Goal: Find specific page/section: Find specific page/section

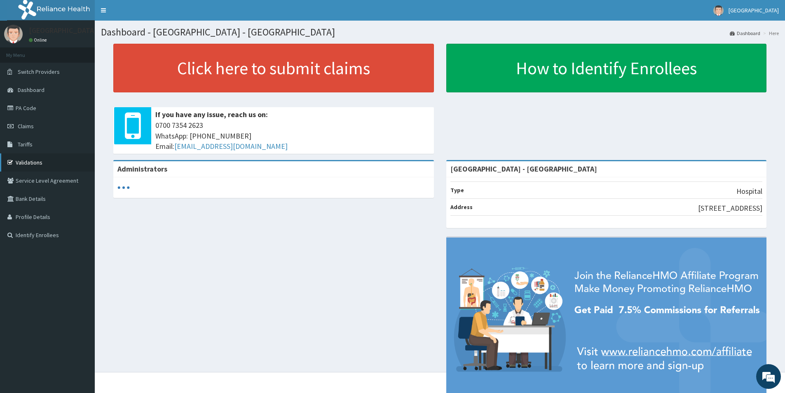
click at [33, 162] on link "Validations" at bounding box center [47, 162] width 95 height 18
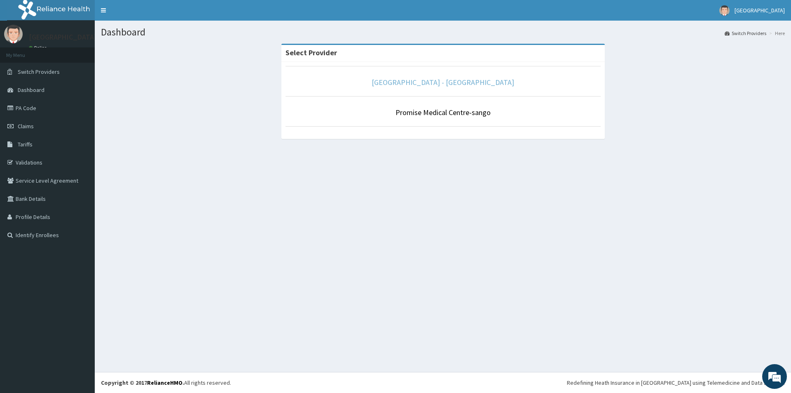
click at [445, 85] on link "[GEOGRAPHIC_DATA] - [GEOGRAPHIC_DATA]" at bounding box center [443, 81] width 143 height 9
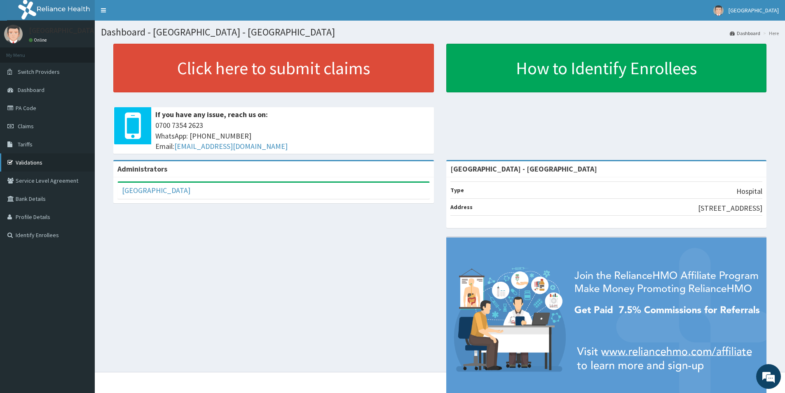
click at [43, 161] on link "Validations" at bounding box center [47, 162] width 95 height 18
